Goal: Information Seeking & Learning: Find specific fact

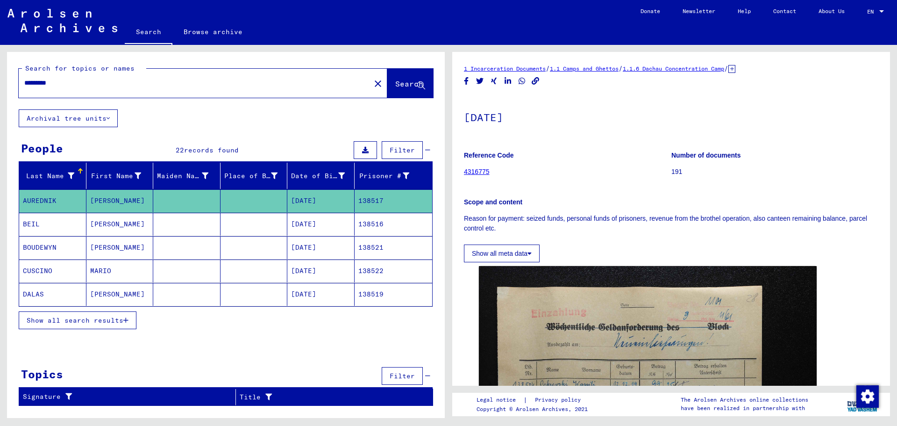
drag, startPoint x: 112, startPoint y: 86, endPoint x: 0, endPoint y: 87, distance: 112.2
click at [0, 87] on div "Search for topics or names ********* close Search Archival tree units People 22…" at bounding box center [224, 231] width 449 height 373
type input "**********"
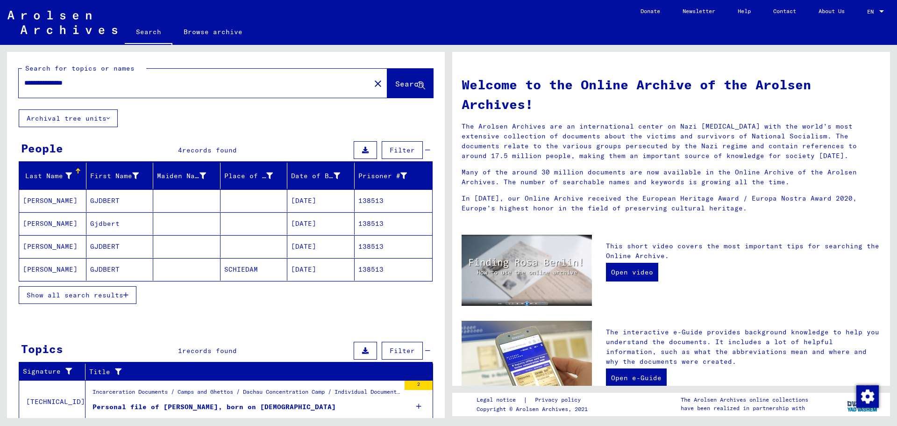
click at [197, 272] on mat-cell at bounding box center [186, 269] width 67 height 22
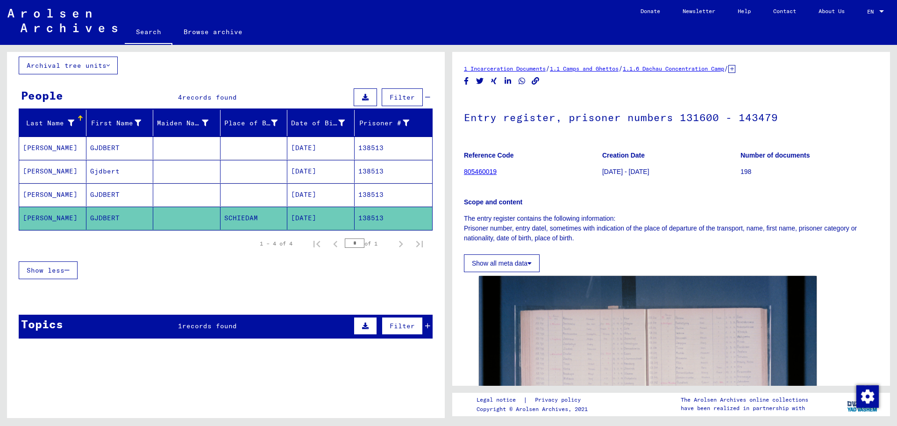
scroll to position [54, 0]
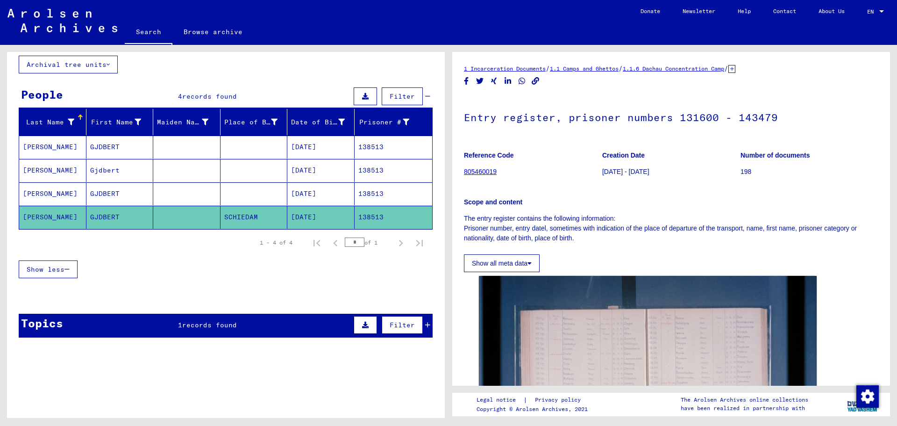
click at [190, 193] on mat-cell at bounding box center [186, 193] width 67 height 23
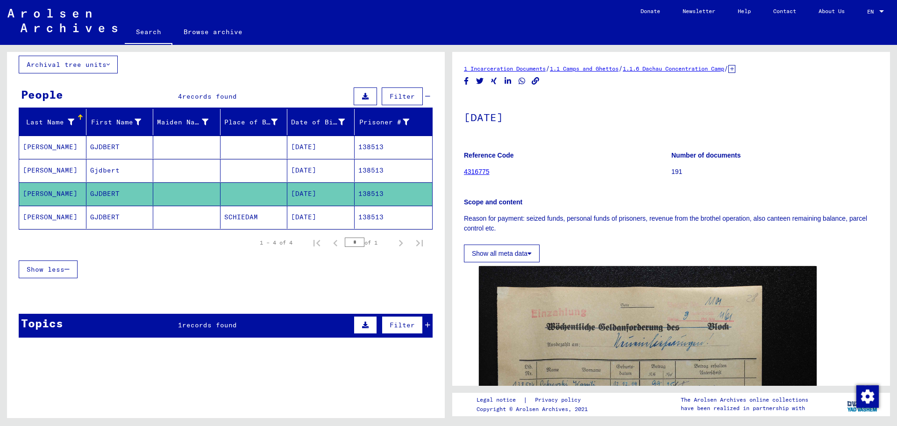
click at [202, 170] on mat-cell at bounding box center [186, 170] width 67 height 23
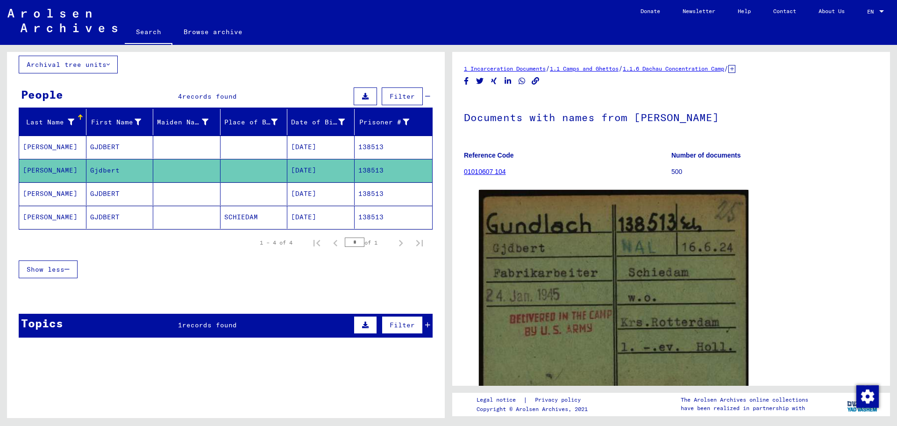
click at [207, 146] on mat-cell at bounding box center [186, 147] width 67 height 23
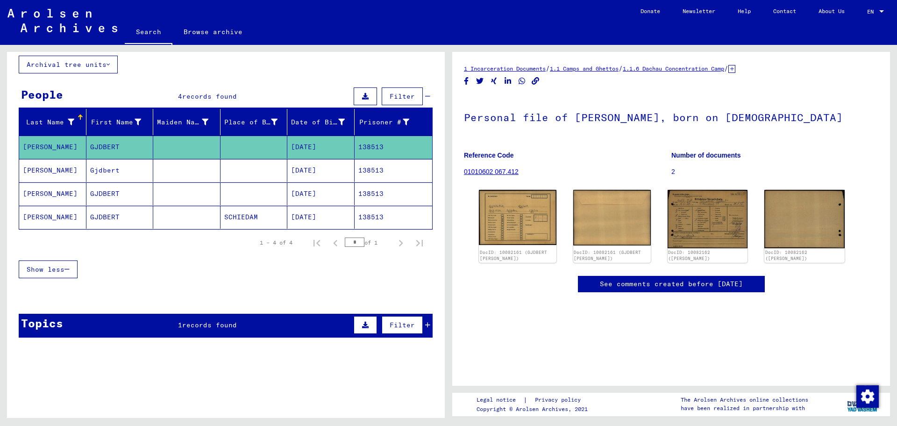
click at [200, 220] on mat-cell at bounding box center [186, 217] width 67 height 23
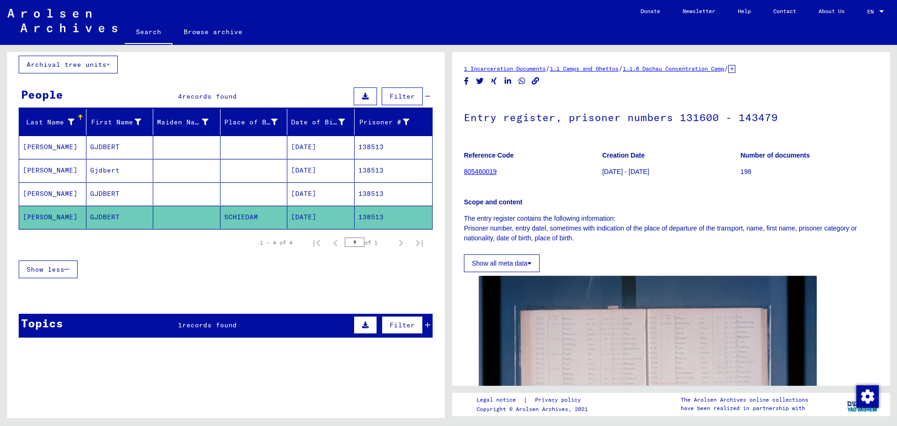
click at [287, 152] on mat-cell "[DATE]" at bounding box center [320, 147] width 67 height 23
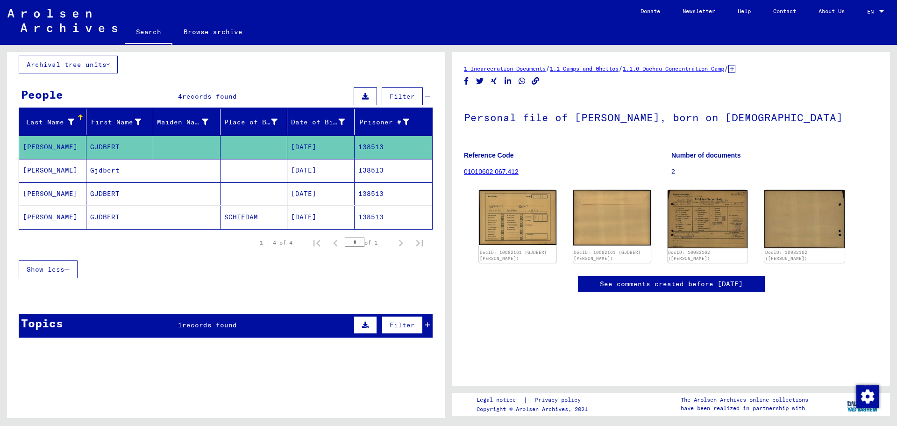
drag, startPoint x: 492, startPoint y: 169, endPoint x: 458, endPoint y: 171, distance: 33.7
click at [458, 171] on yv-its-full-details "1 Incarceration Documents / 1.1 Camps and Ghettos / 1.1.6 Dachau Concentration …" at bounding box center [671, 247] width 438 height 366
click at [466, 171] on yv-its-full-details "1 Incarceration Documents / 1.1 Camps and Ghettos / 1.1.6 Dachau Concentration …" at bounding box center [671, 247] width 438 height 366
click at [538, 169] on figure "Reference Code 01010602 067.412" at bounding box center [567, 165] width 207 height 42
drag, startPoint x: 524, startPoint y: 175, endPoint x: 464, endPoint y: 174, distance: 59.8
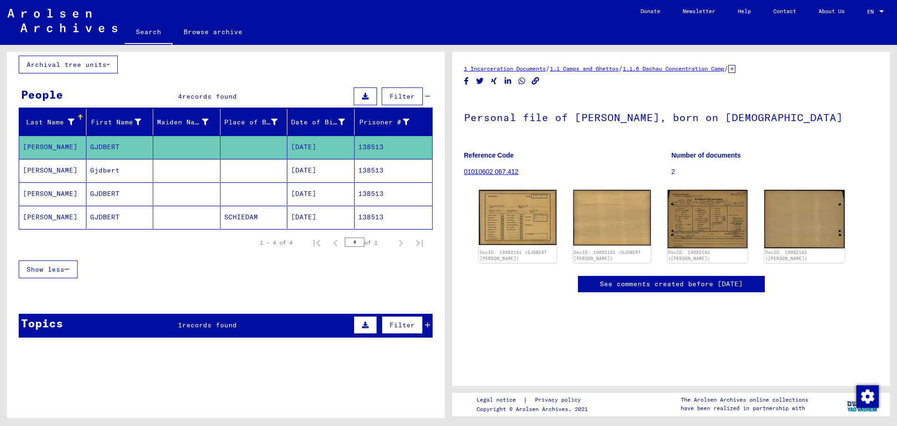
click at [464, 174] on figure "Reference Code 01010602 067.412" at bounding box center [567, 165] width 207 height 42
copy link "01010602 067.412"
click at [100, 167] on mat-cell "Gjdbert" at bounding box center [119, 170] width 67 height 23
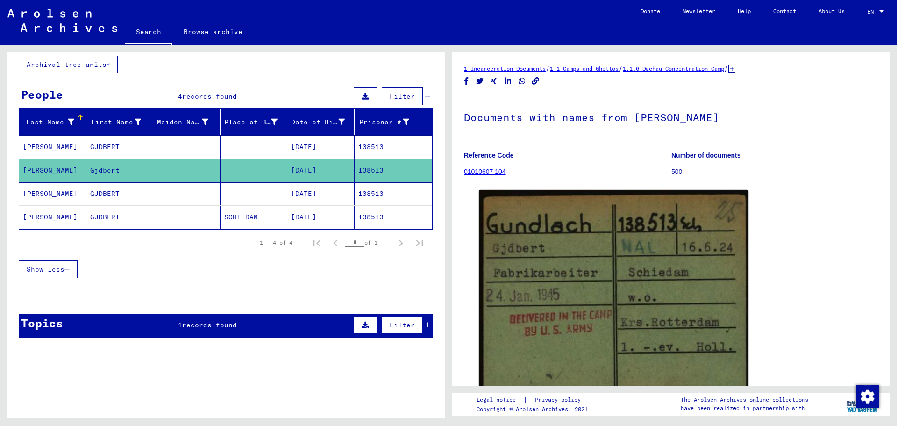
click at [370, 144] on mat-cell "138513" at bounding box center [394, 147] width 78 height 23
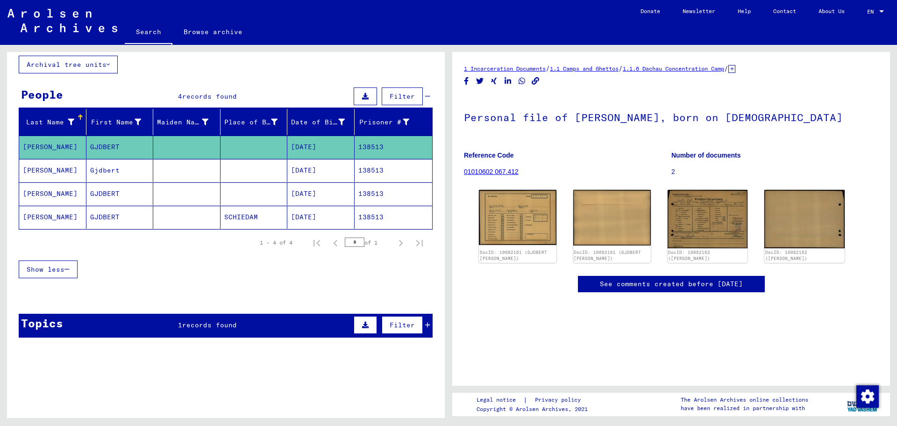
scroll to position [97, 0]
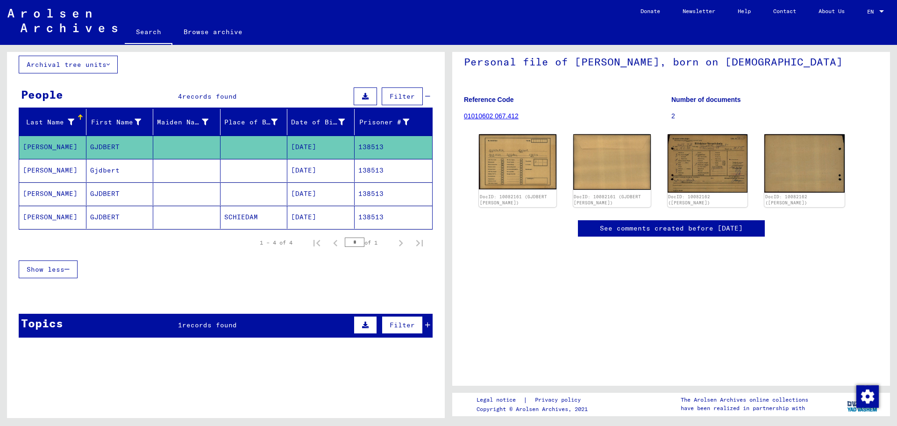
click at [743, 223] on link "See comments created before [DATE]" at bounding box center [671, 228] width 143 height 10
